Goal: Task Accomplishment & Management: Manage account settings

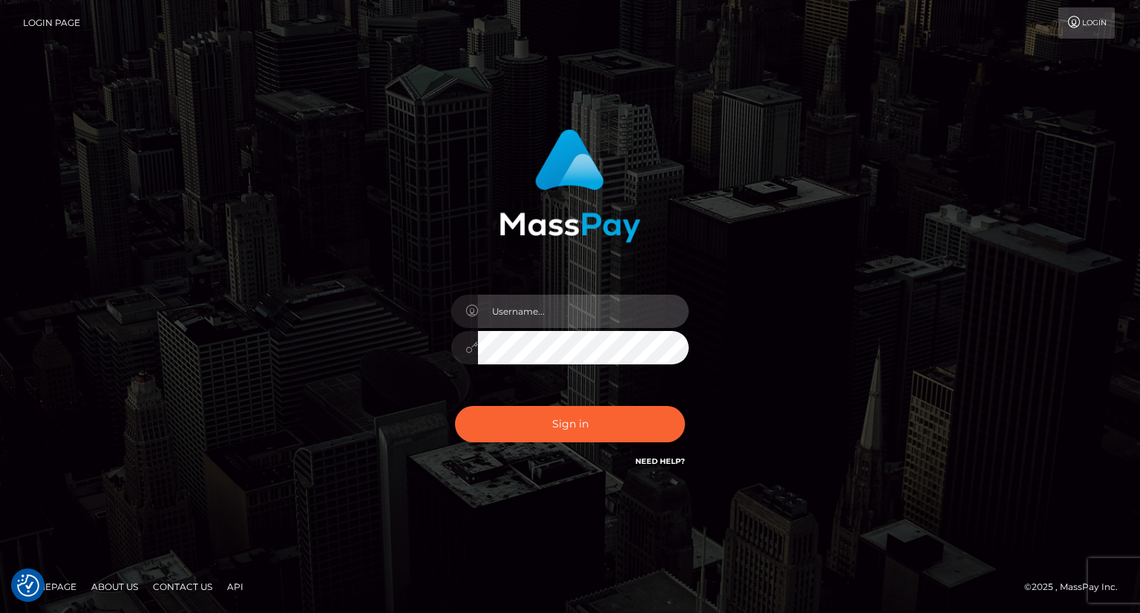
drag, startPoint x: 549, startPoint y: 312, endPoint x: 558, endPoint y: 310, distance: 9.0
click at [549, 312] on input "text" at bounding box center [583, 311] width 211 height 33
type input "Mirasol.spree"
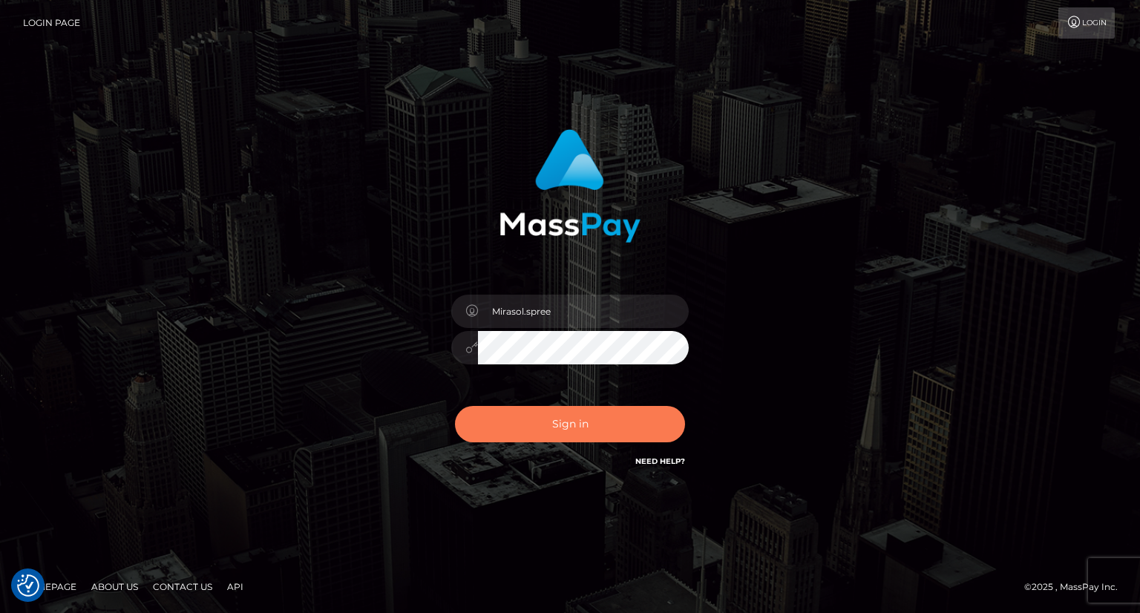
click at [576, 424] on button "Sign in" at bounding box center [570, 424] width 230 height 36
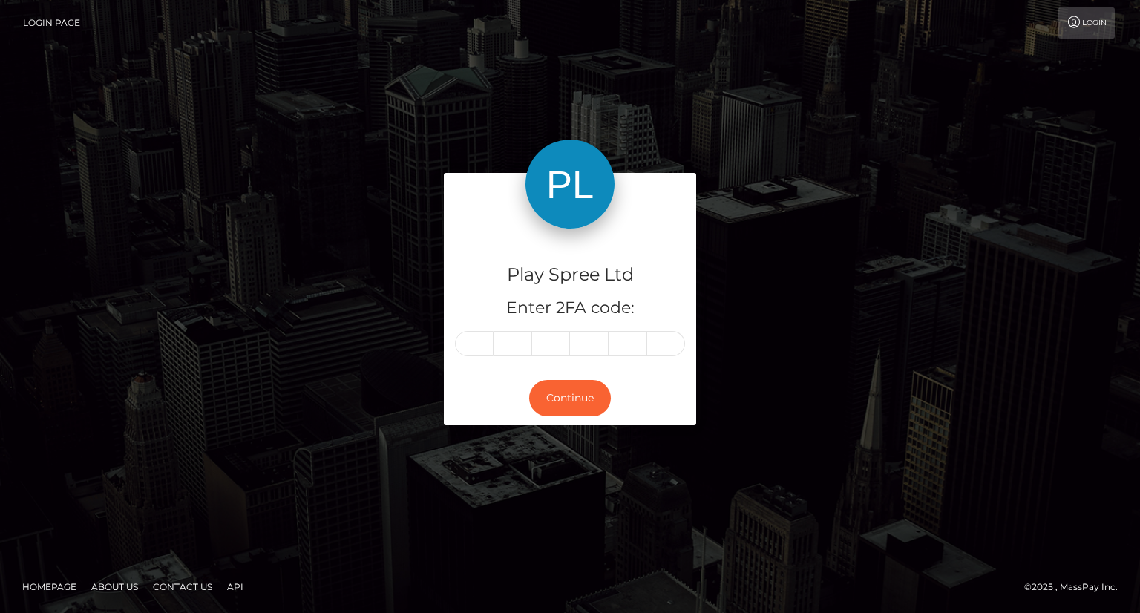
click at [478, 338] on input "text" at bounding box center [474, 343] width 39 height 25
type input "2"
type input "1"
type input "0"
type input "6"
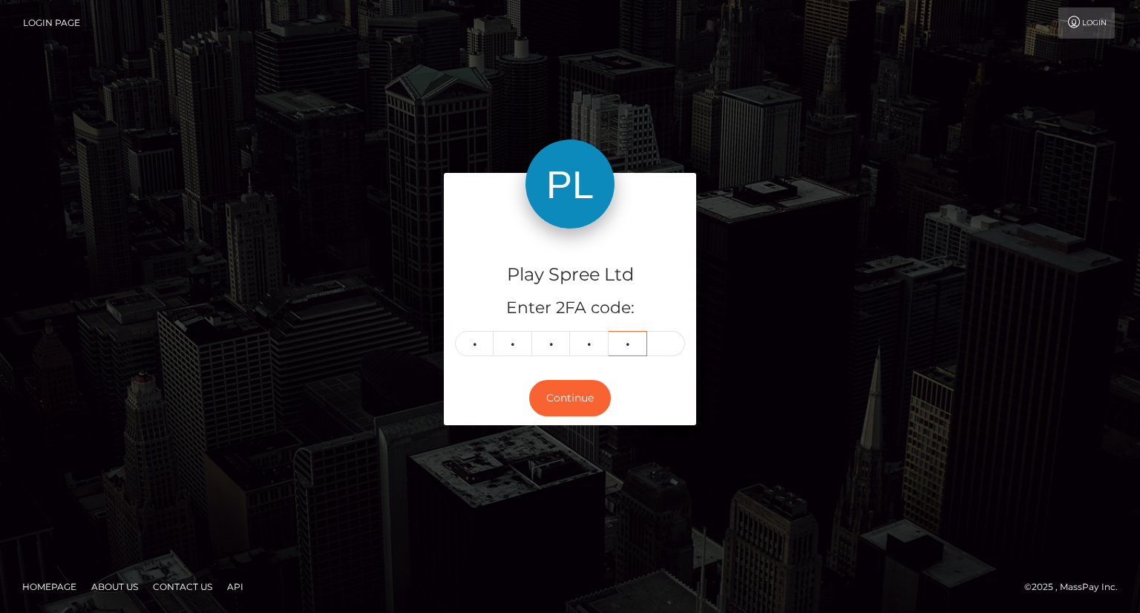
type input "7"
type input "1"
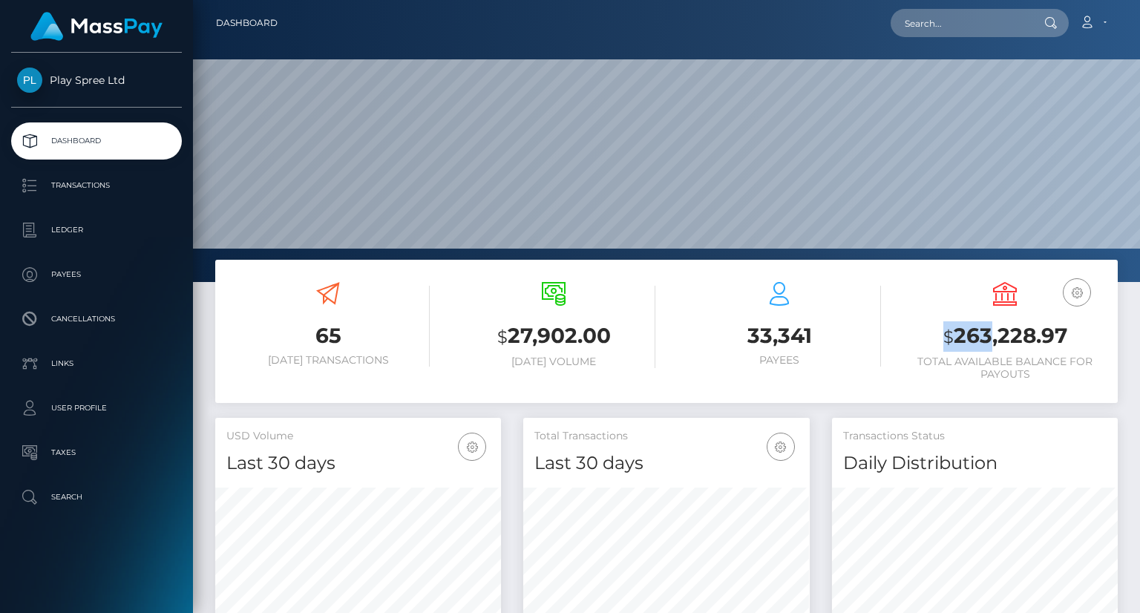
scroll to position [263, 285]
drag, startPoint x: 943, startPoint y: 338, endPoint x: 1064, endPoint y: 341, distance: 121.1
click at [1064, 341] on h3 "$ 263,228.97" at bounding box center [1004, 336] width 203 height 30
copy h3 "$ 263,228.97"
